Goal: Task Accomplishment & Management: Complete application form

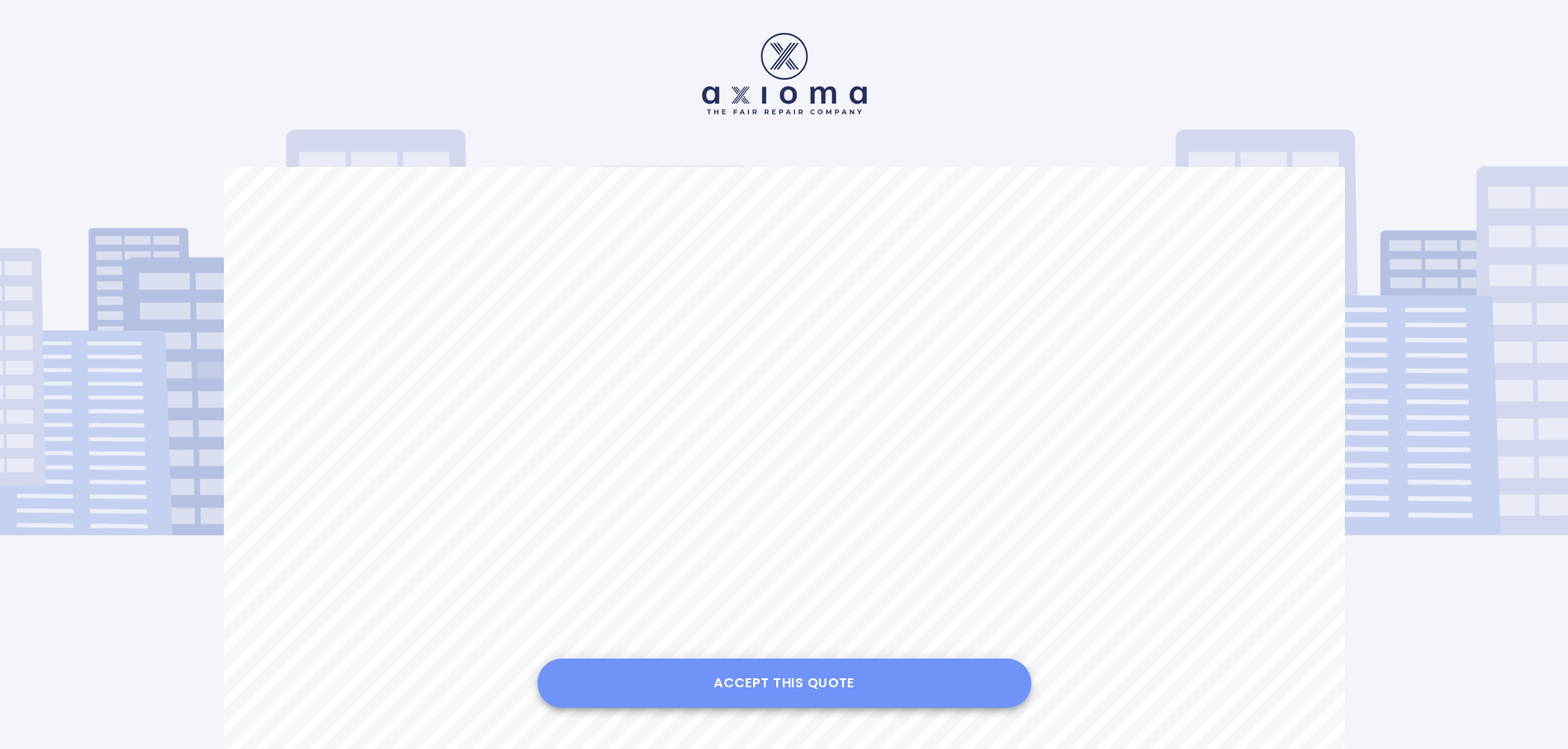
click at [807, 674] on button "Accept this Quote" at bounding box center [783, 684] width 493 height 50
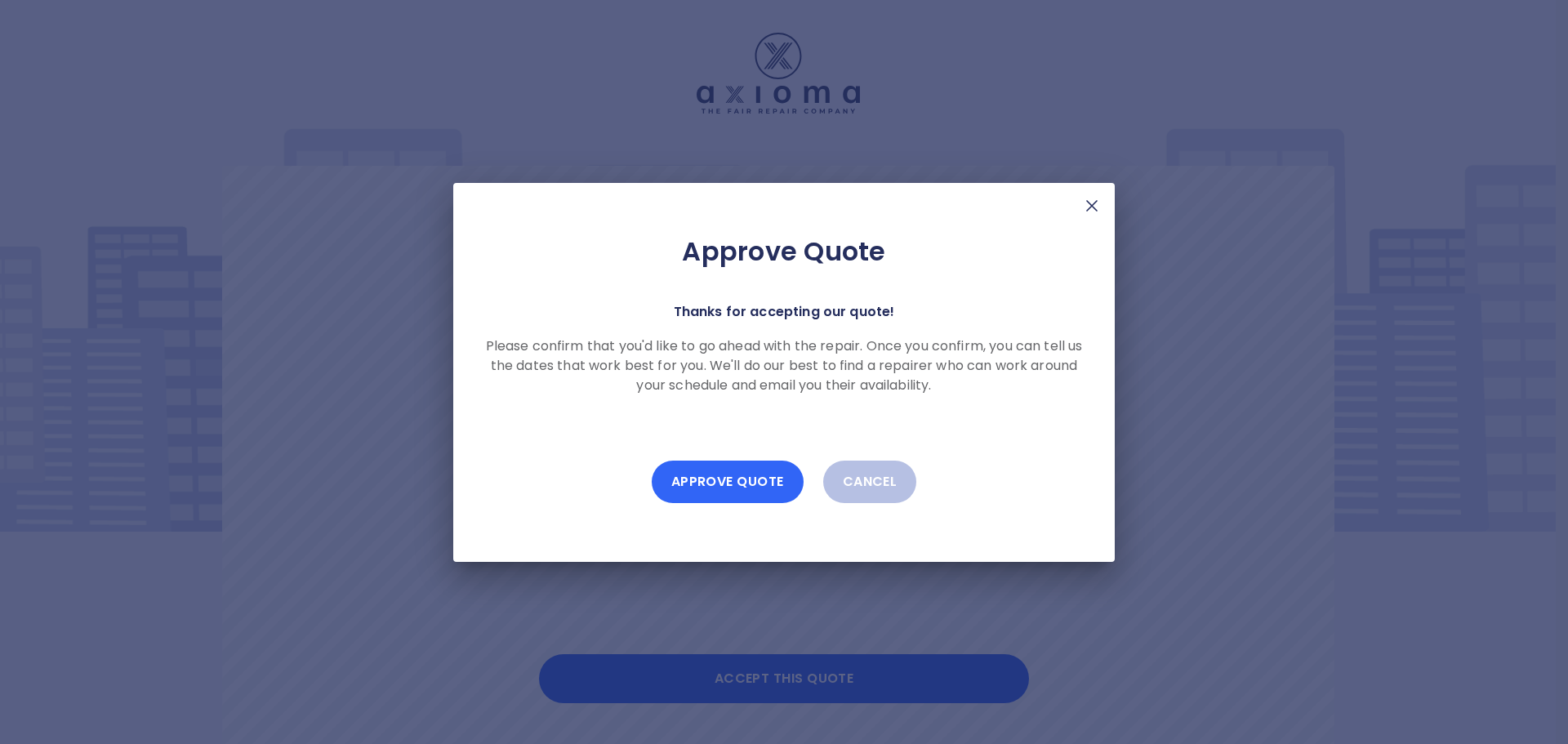
click at [762, 476] on button "Approve Quote" at bounding box center [728, 482] width 152 height 42
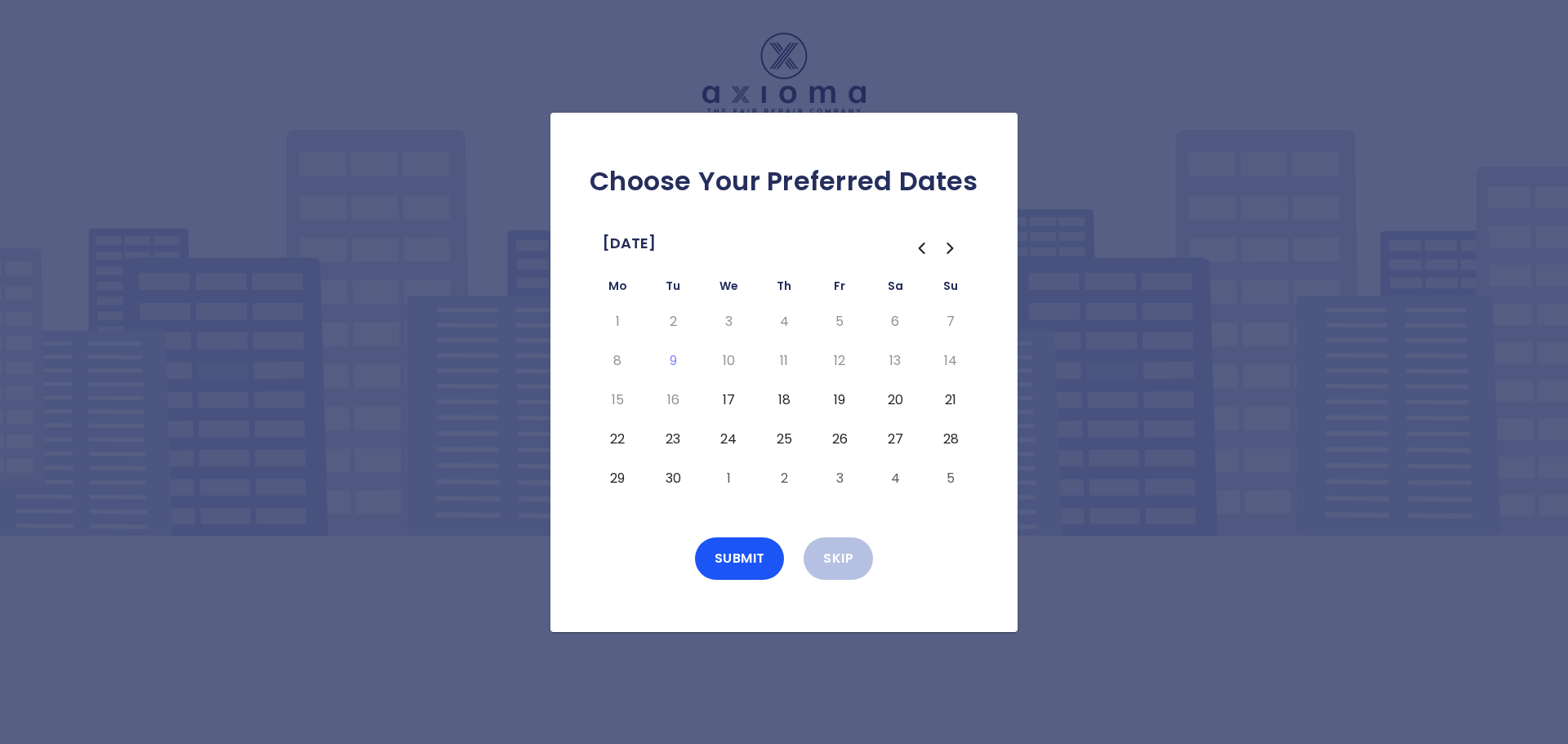
click at [757, 363] on tr "8 9 10 11 12 13 14" at bounding box center [784, 362] width 389 height 39
click at [894, 395] on button "20" at bounding box center [895, 400] width 30 height 27
click at [939, 396] on button "21" at bounding box center [950, 400] width 30 height 27
click at [623, 440] on button "22" at bounding box center [618, 440] width 30 height 27
drag, startPoint x: 670, startPoint y: 436, endPoint x: 719, endPoint y: 436, distance: 49.0
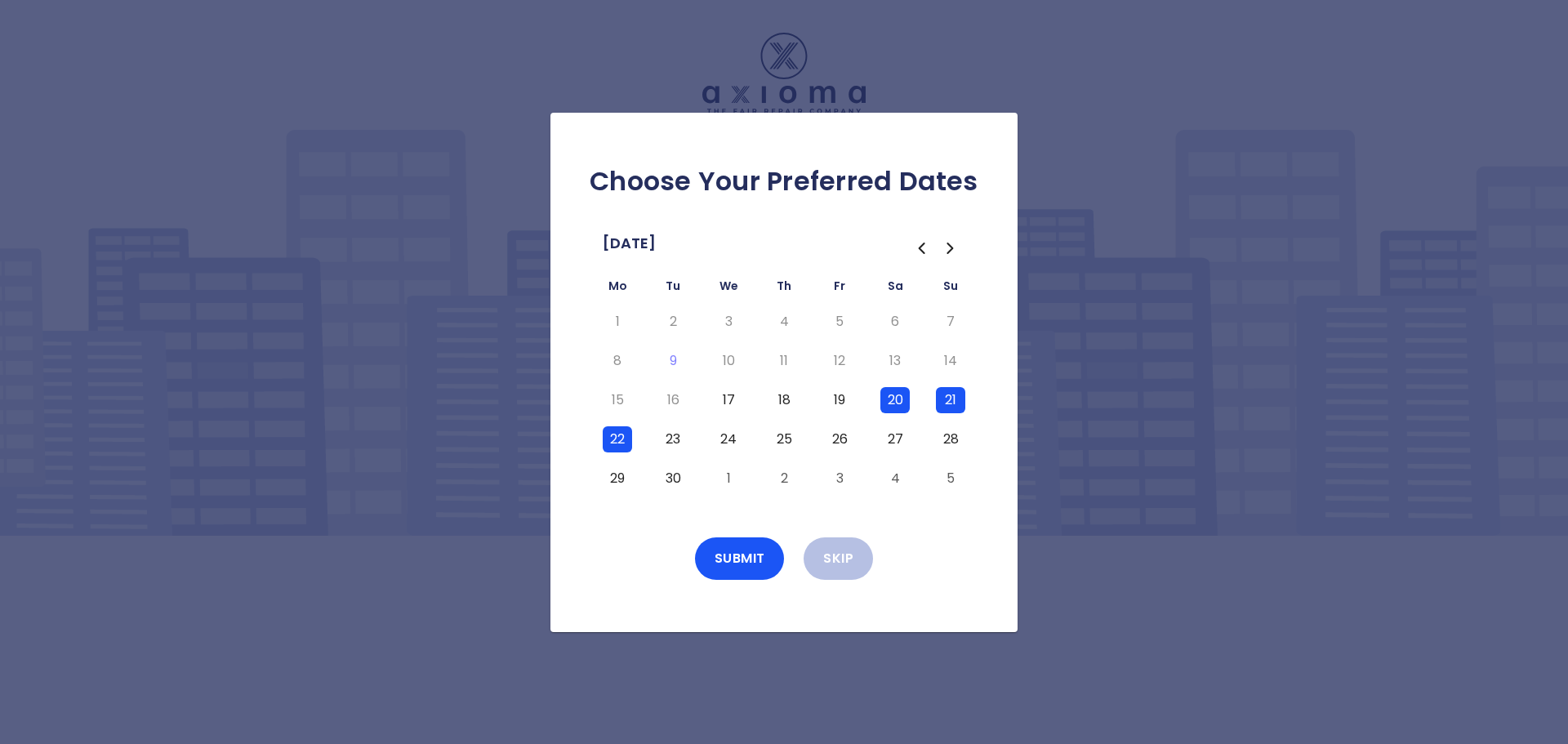
click at [671, 436] on button "23" at bounding box center [673, 440] width 30 height 27
click at [727, 434] on button "24" at bounding box center [729, 440] width 30 height 27
click at [770, 430] on td "25" at bounding box center [784, 440] width 55 height 39
click at [715, 438] on button "24" at bounding box center [729, 440] width 30 height 27
click at [679, 439] on button "23" at bounding box center [673, 440] width 30 height 27
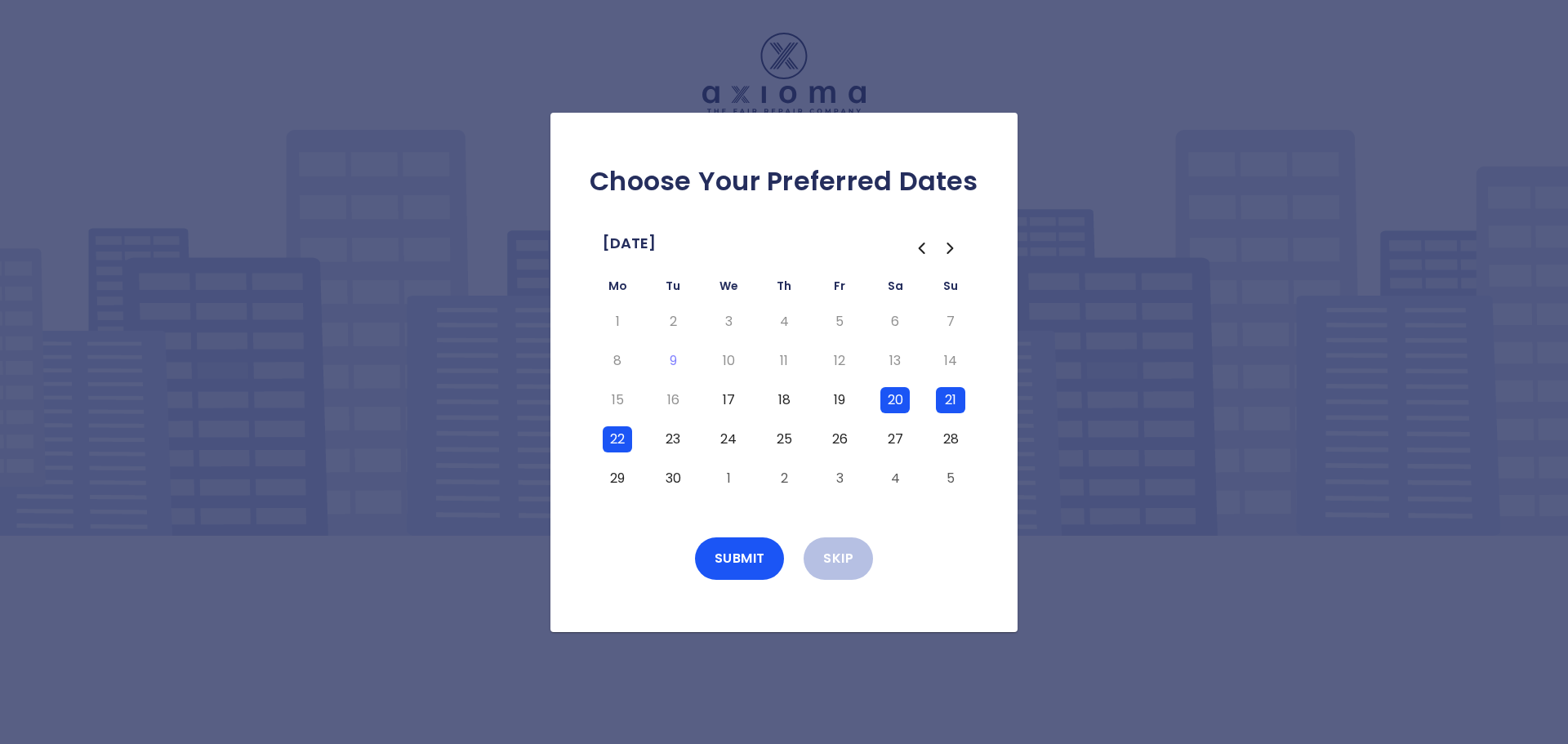
click at [623, 437] on button "22" at bounding box center [618, 440] width 30 height 27
click at [709, 560] on button "Submit" at bounding box center [740, 559] width 90 height 42
